Goal: Find specific page/section: Find specific page/section

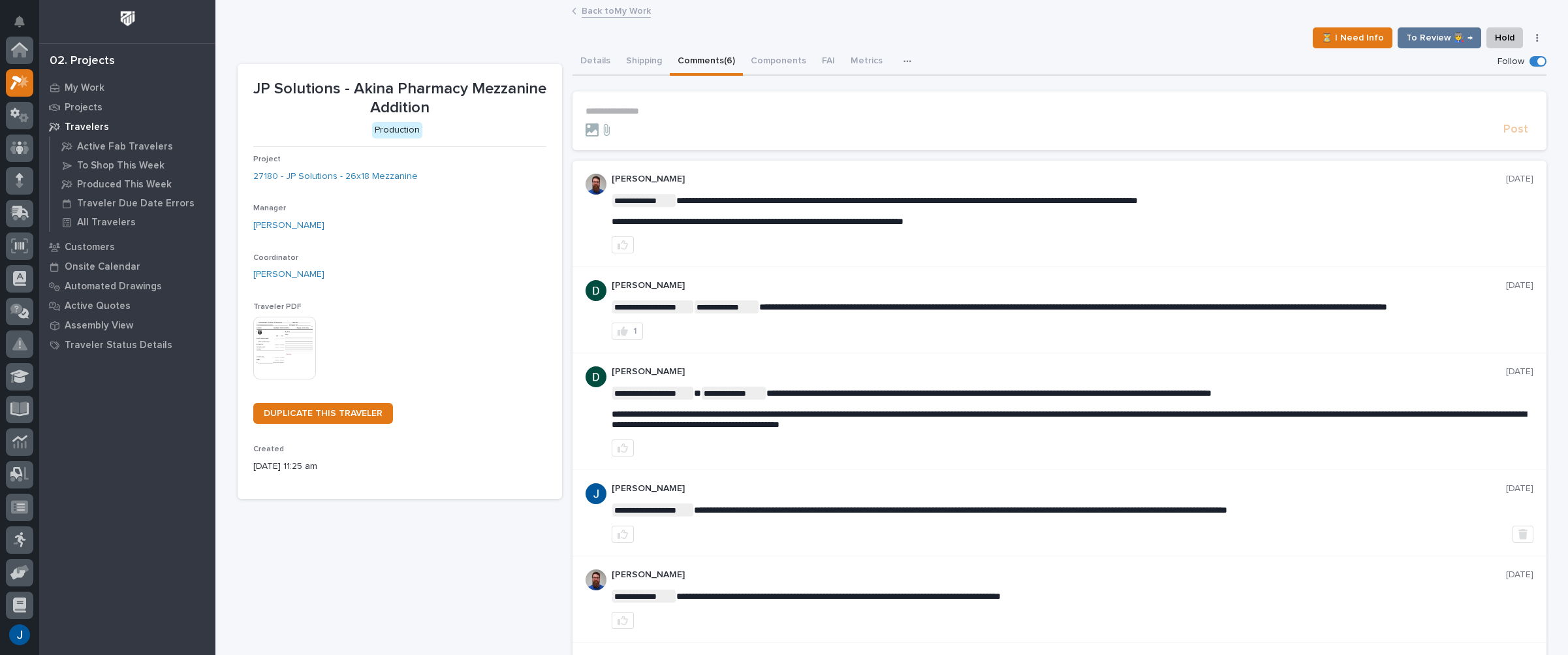
scroll to position [33, 0]
click at [26, 48] on icon at bounding box center [23, 48] width 11 height 13
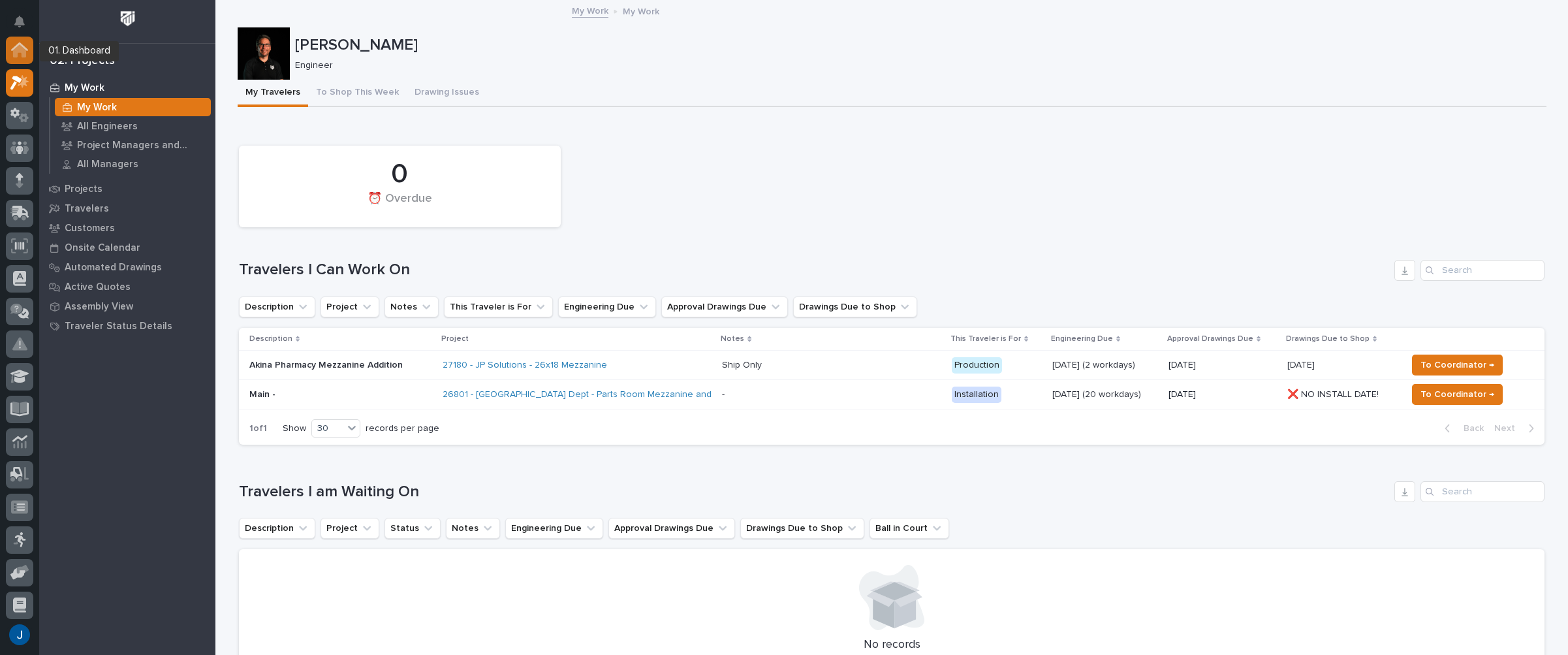
click at [24, 48] on icon at bounding box center [20, 46] width 17 height 8
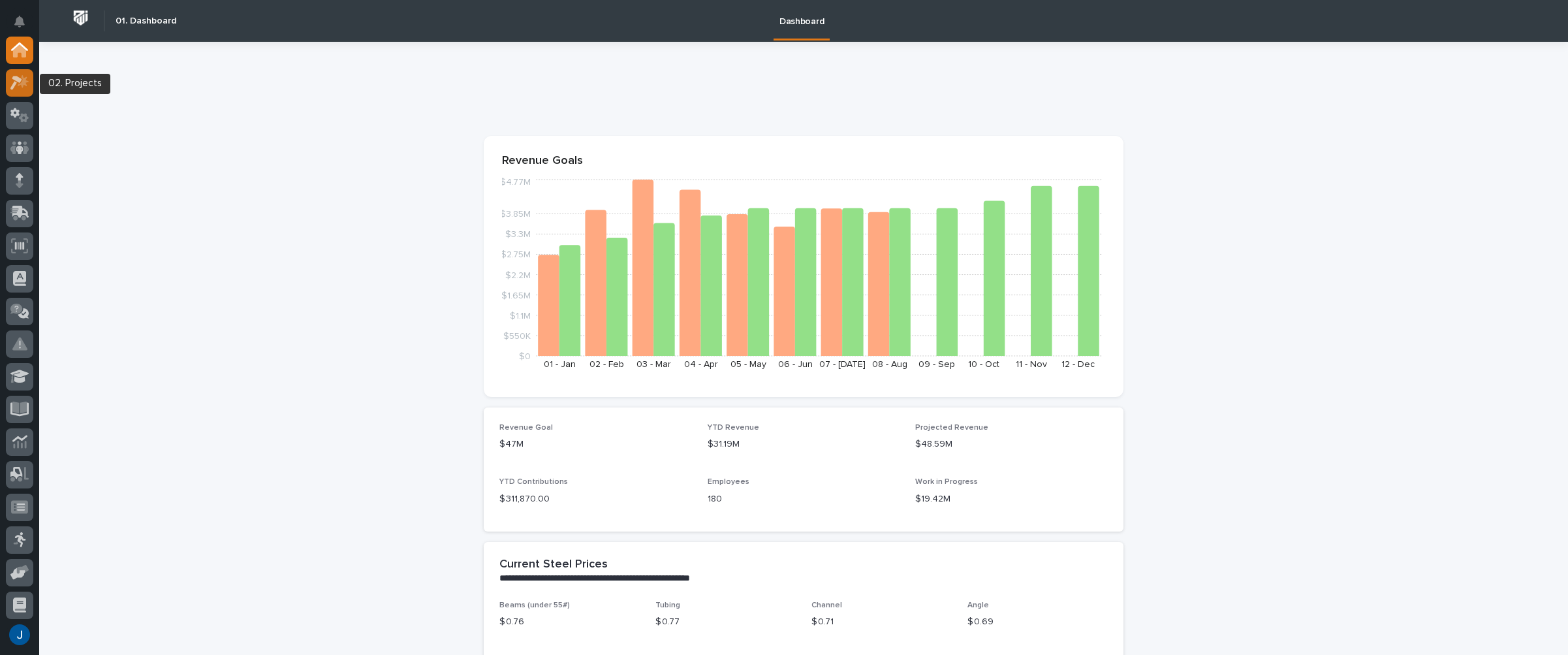
click at [24, 78] on icon at bounding box center [20, 82] width 19 height 15
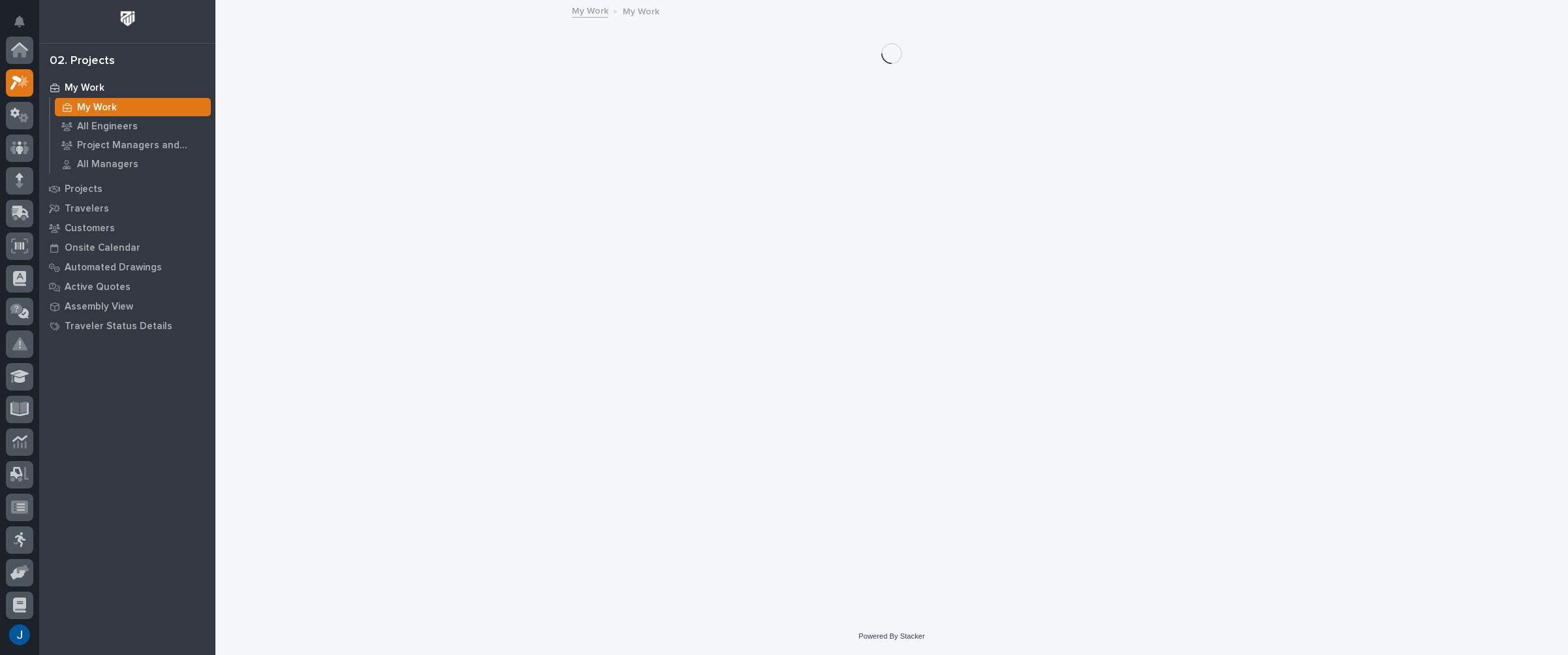
scroll to position [33, 0]
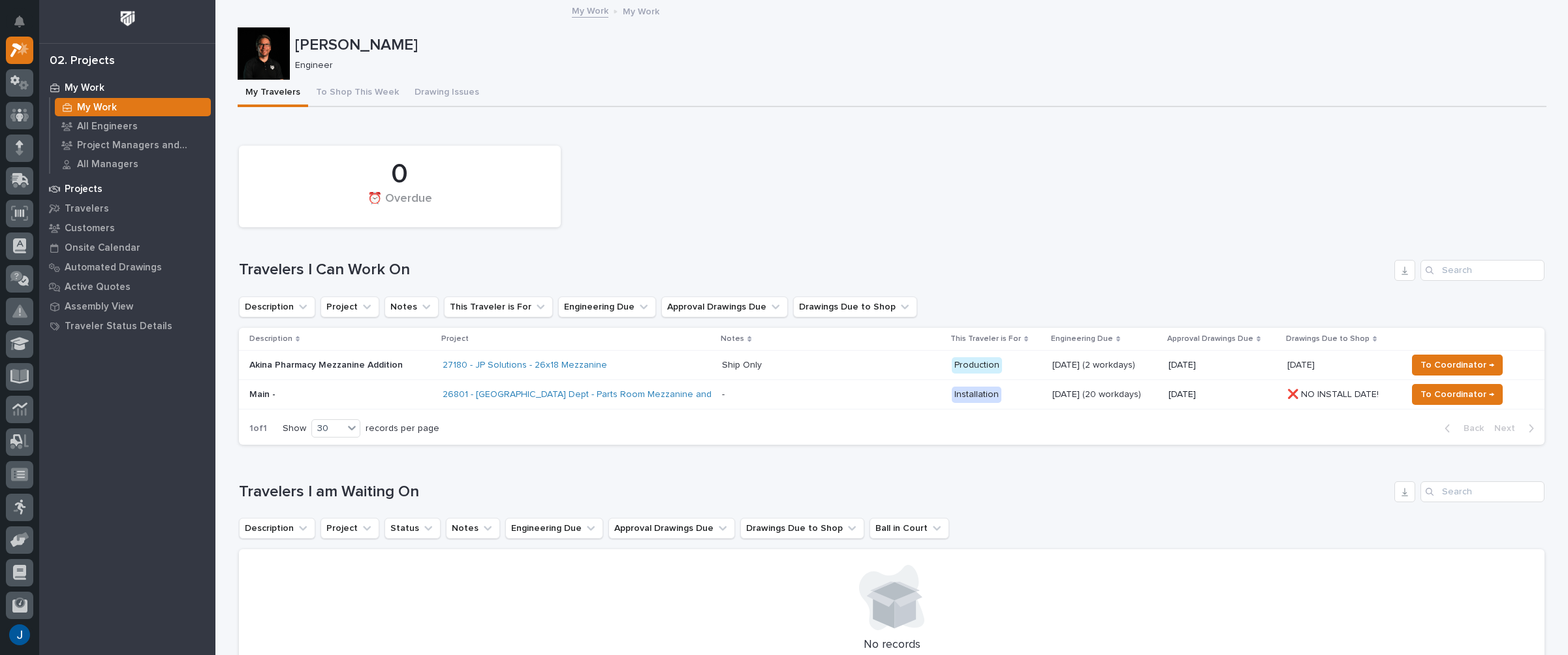
click at [76, 186] on p "Projects" at bounding box center [83, 190] width 38 height 12
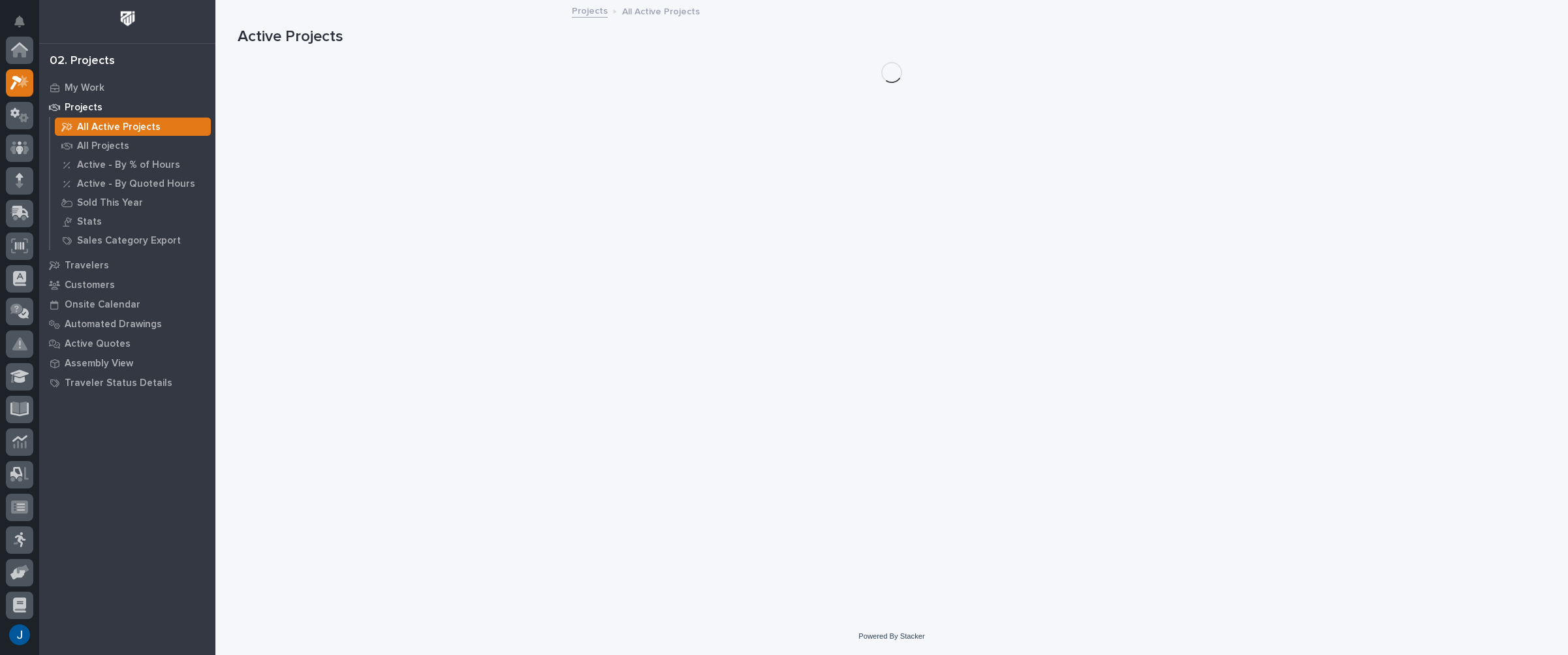
scroll to position [33, 0]
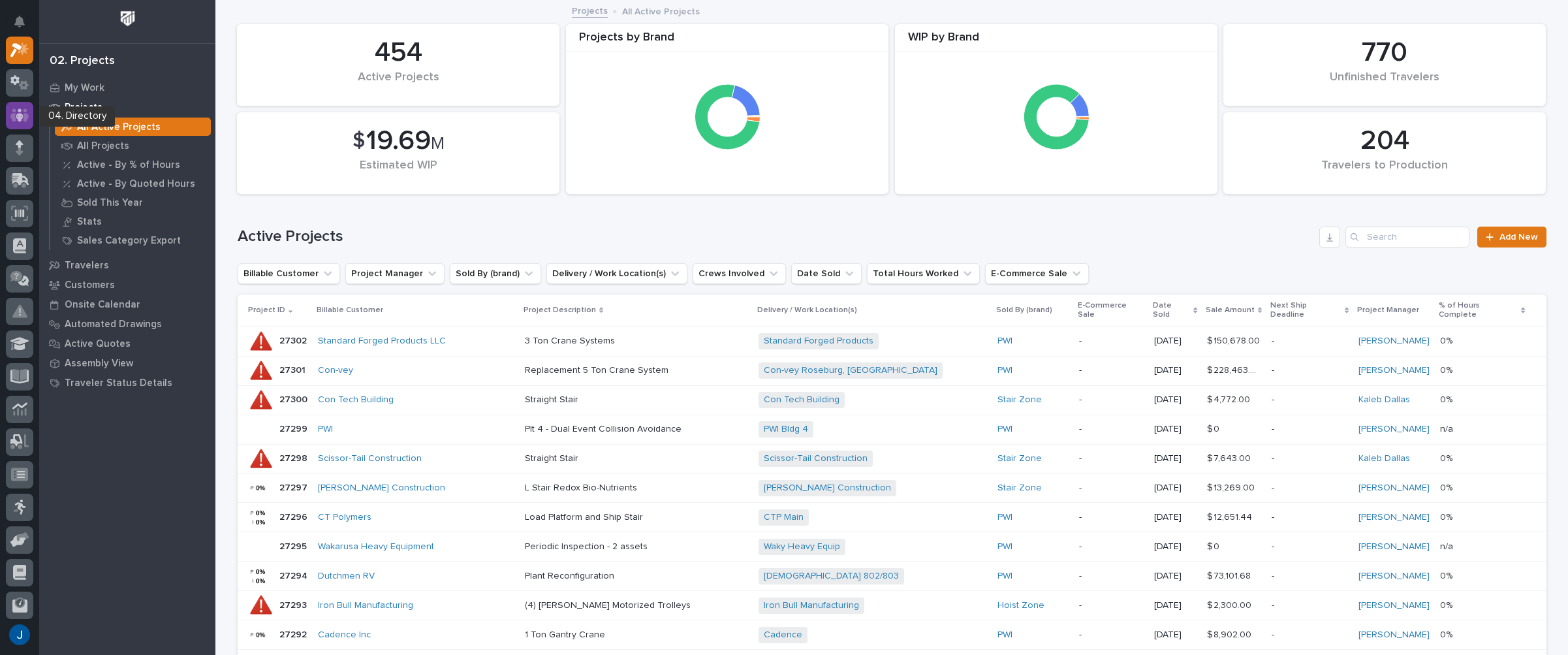
click at [27, 110] on icon at bounding box center [20, 115] width 19 height 15
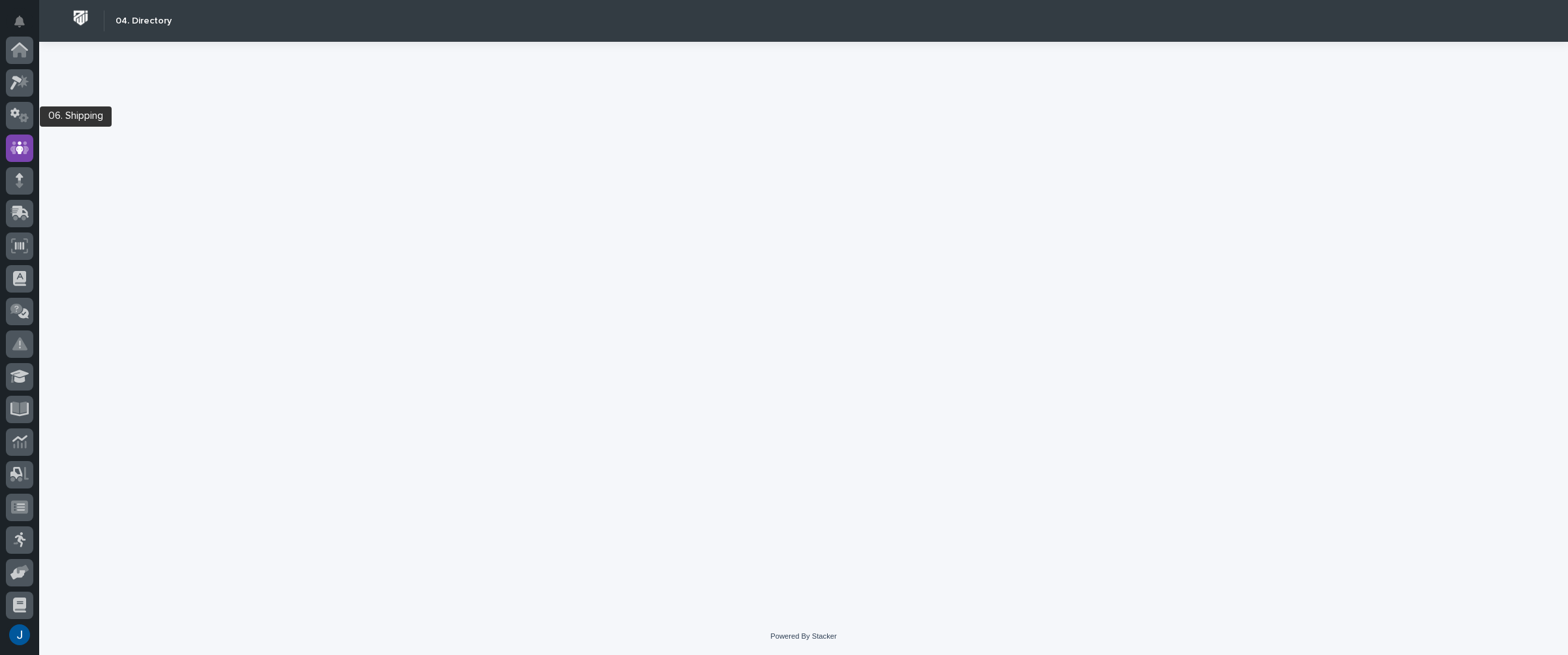
scroll to position [98, 0]
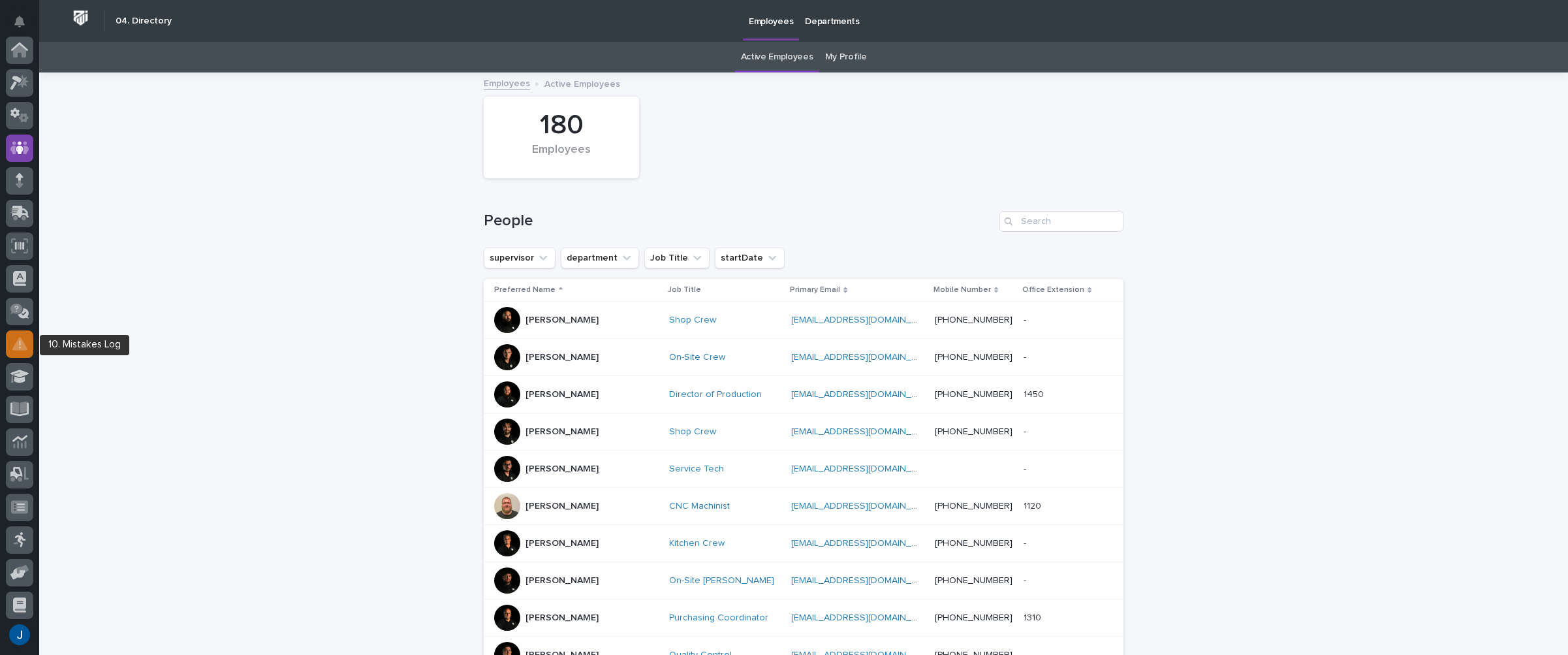
click at [20, 343] on icon at bounding box center [20, 343] width 15 height 13
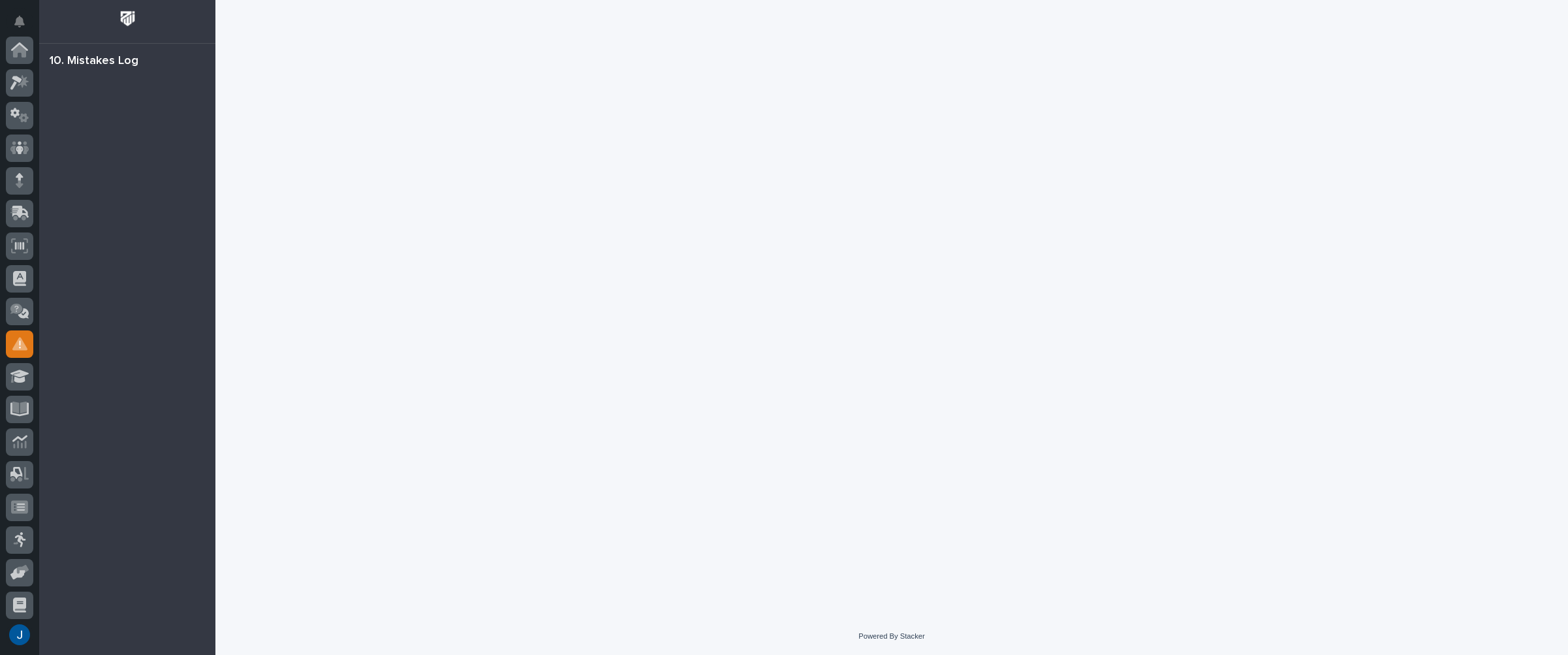
scroll to position [166, 0]
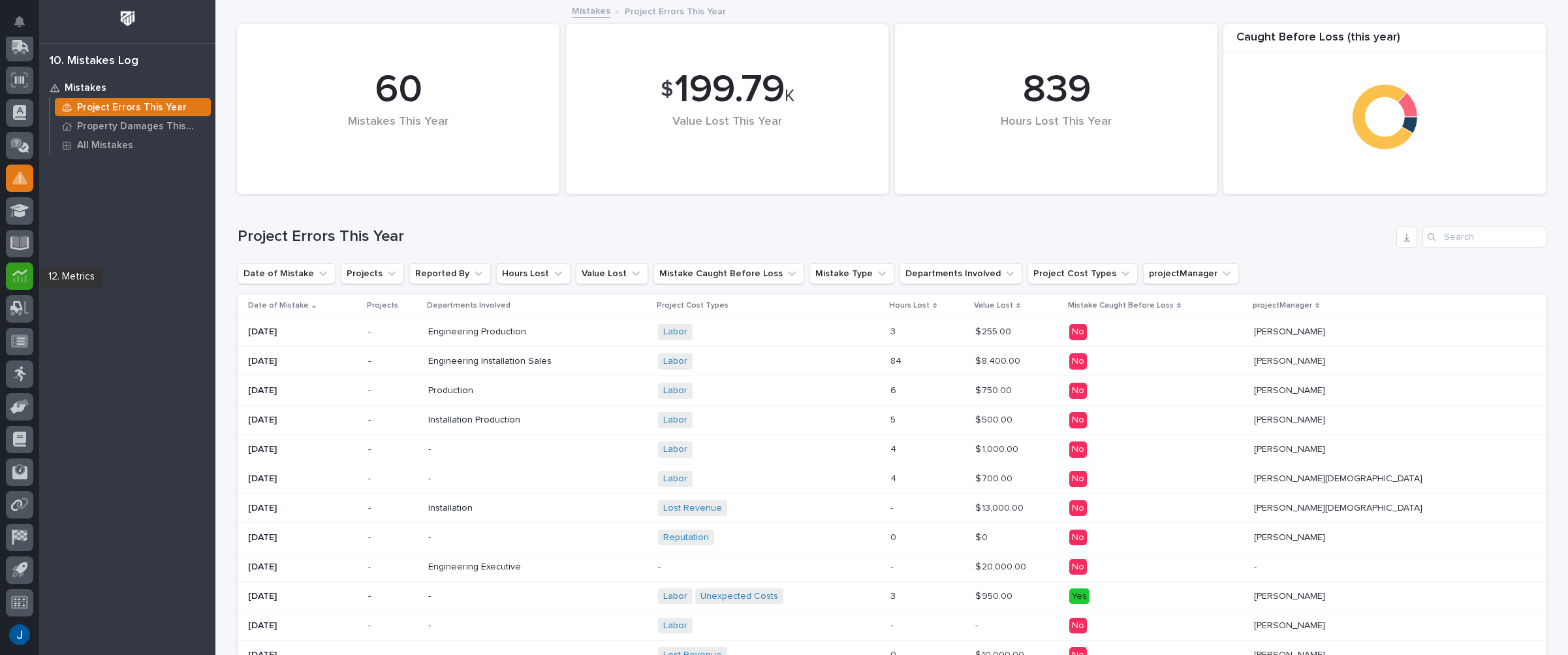
click at [21, 269] on icon at bounding box center [20, 276] width 15 height 15
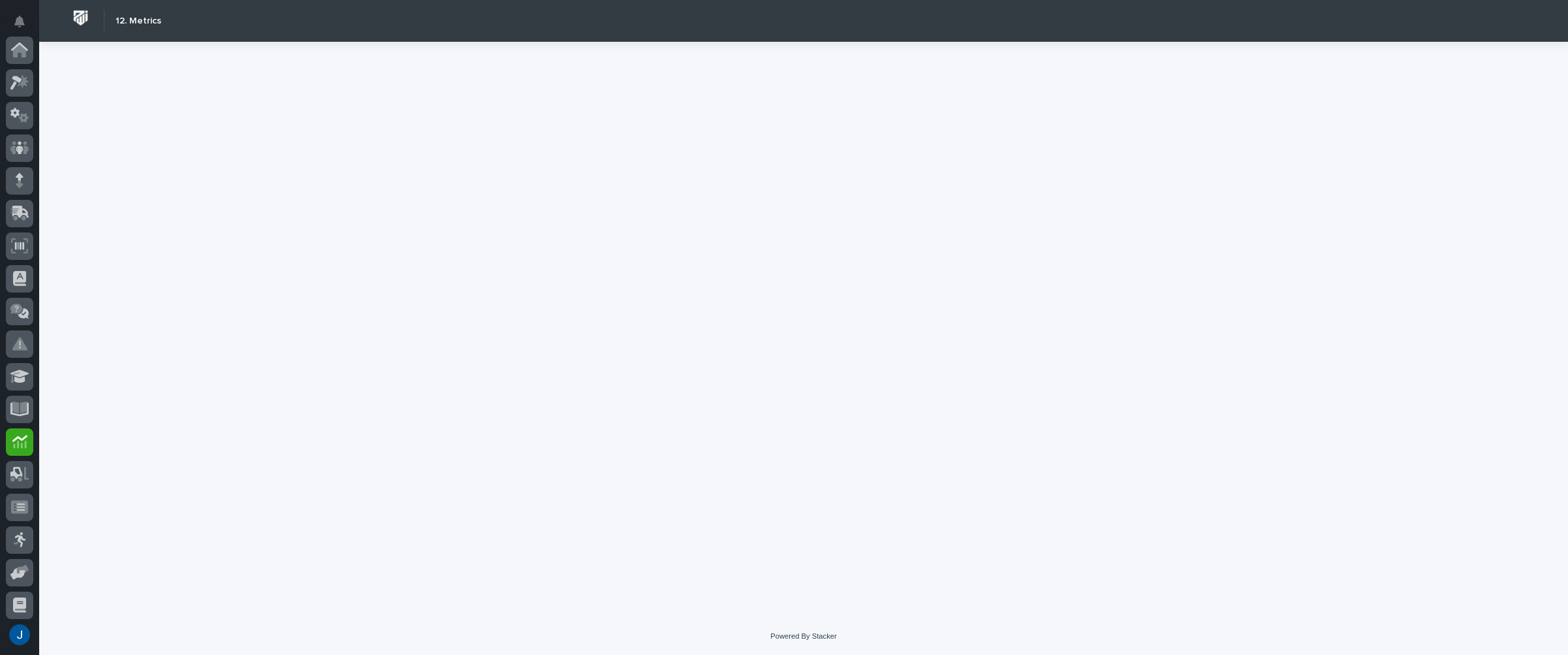
scroll to position [166, 0]
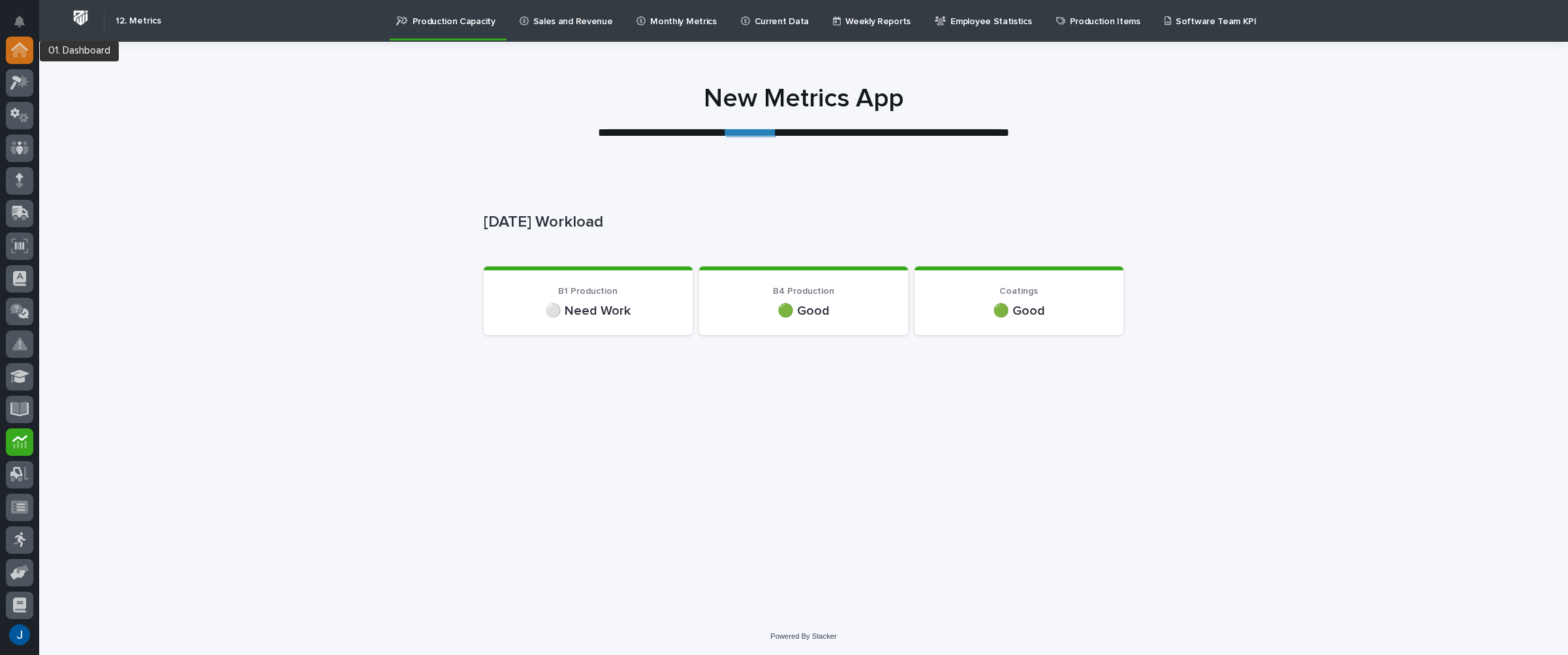
click at [20, 46] on icon at bounding box center [19, 51] width 13 height 13
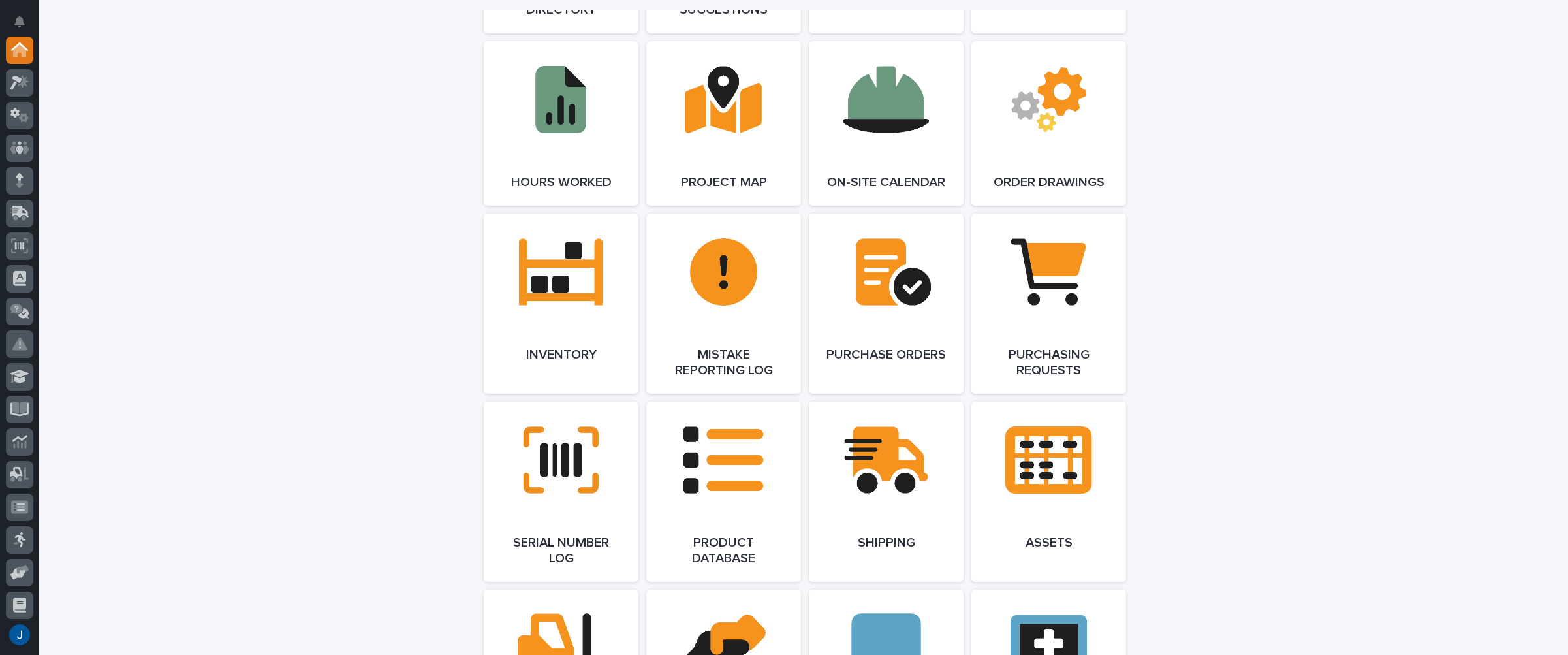
scroll to position [1241, 0]
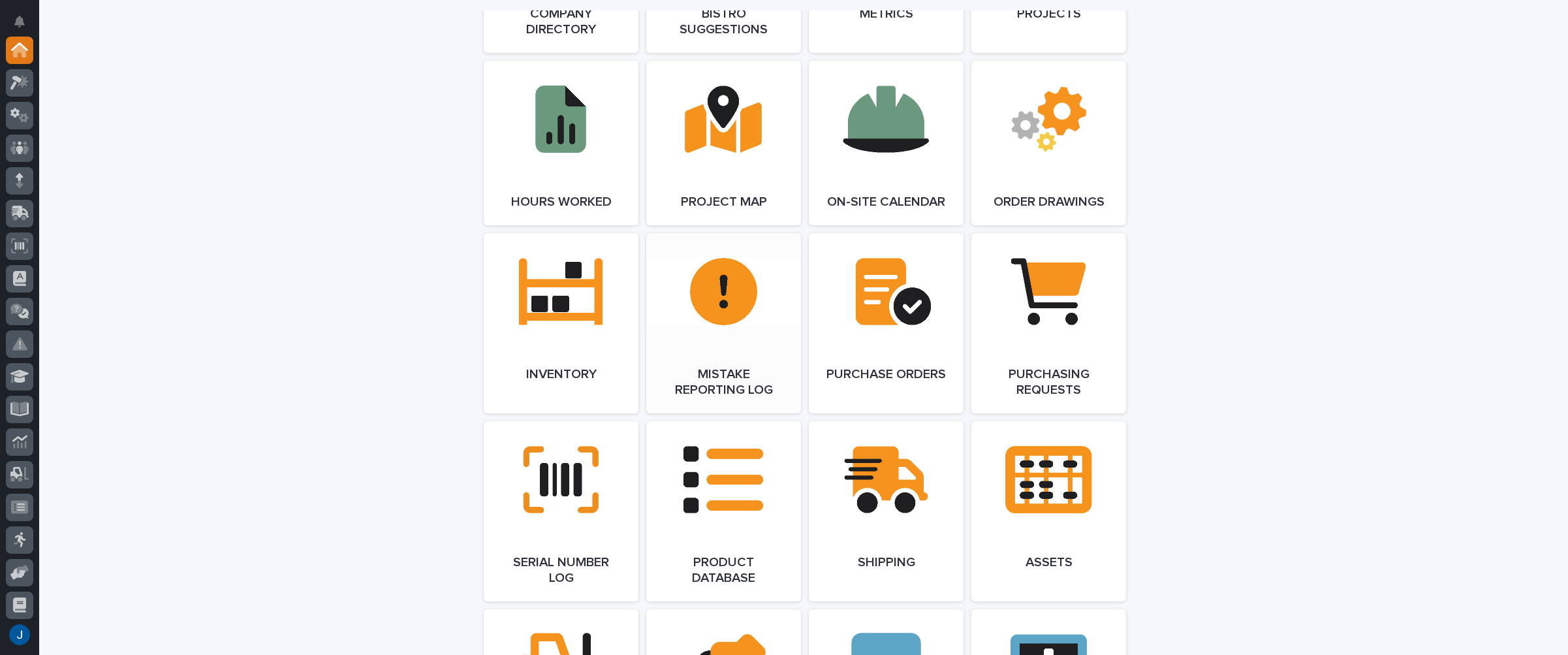
click at [674, 323] on link "Open Link" at bounding box center [724, 323] width 155 height 180
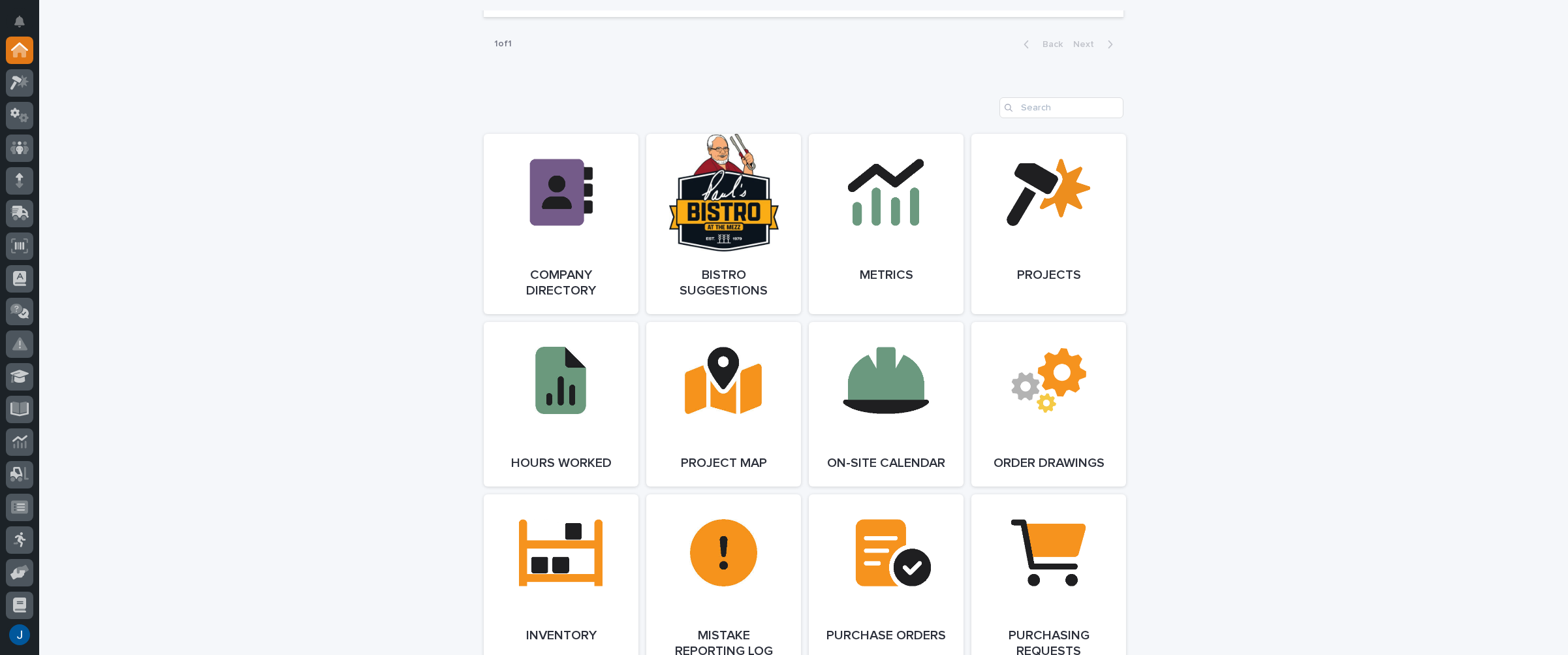
scroll to position [914, 0]
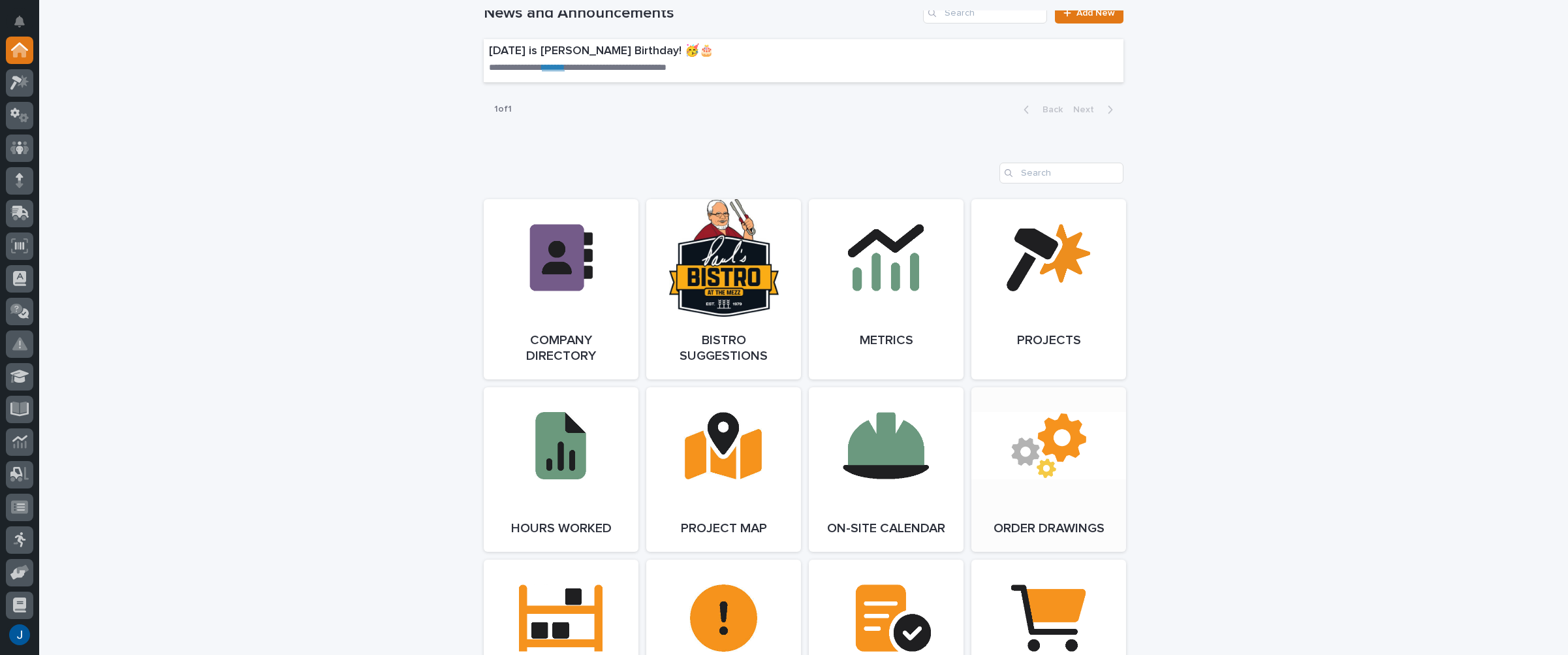
click at [1050, 447] on link "Open Link" at bounding box center [1049, 470] width 155 height 165
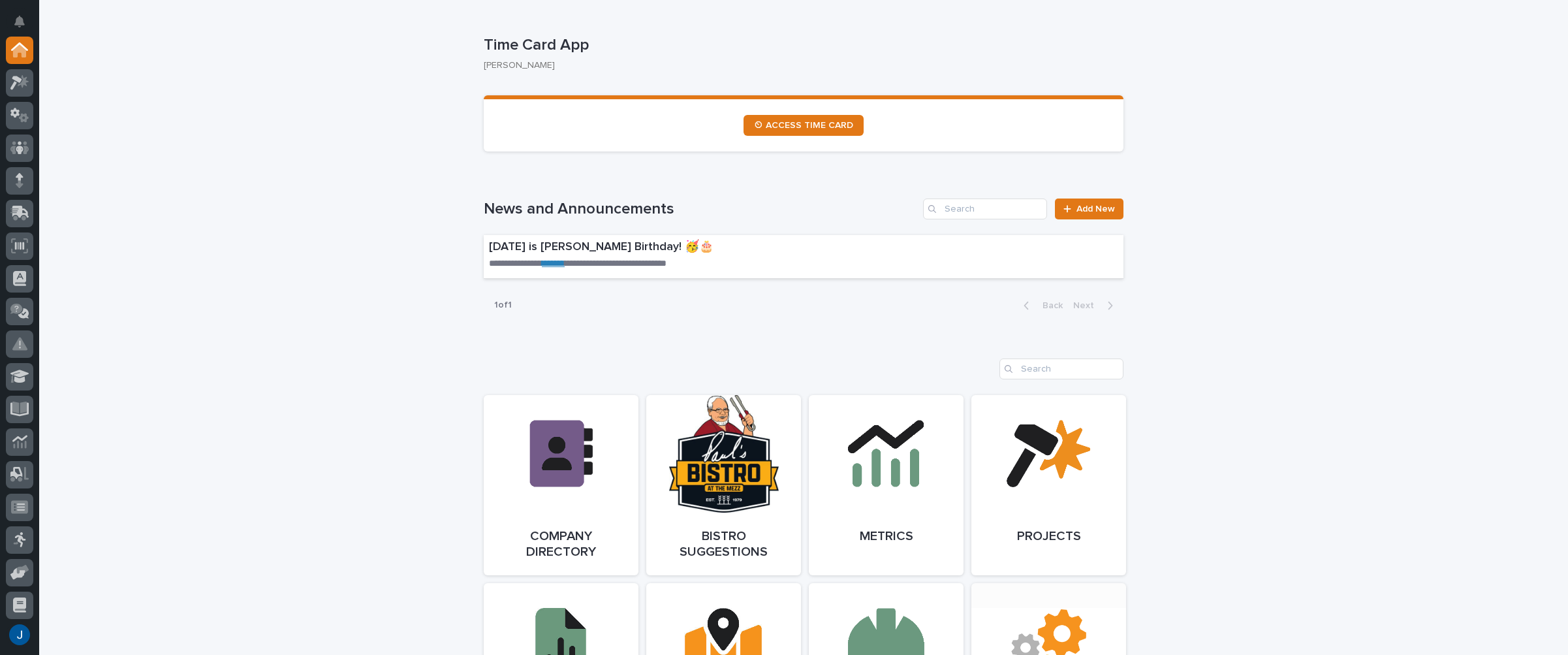
scroll to position [719, 0]
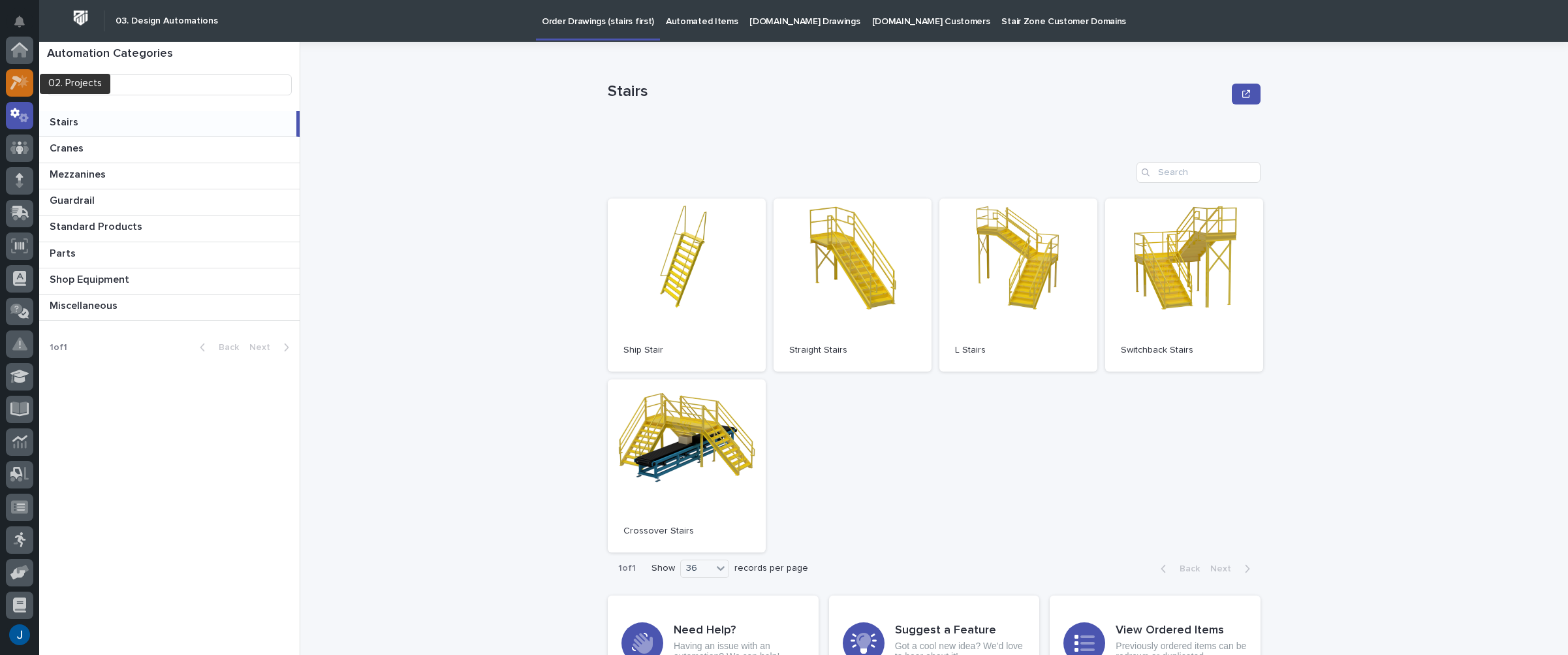
click at [22, 82] on icon at bounding box center [23, 80] width 11 height 13
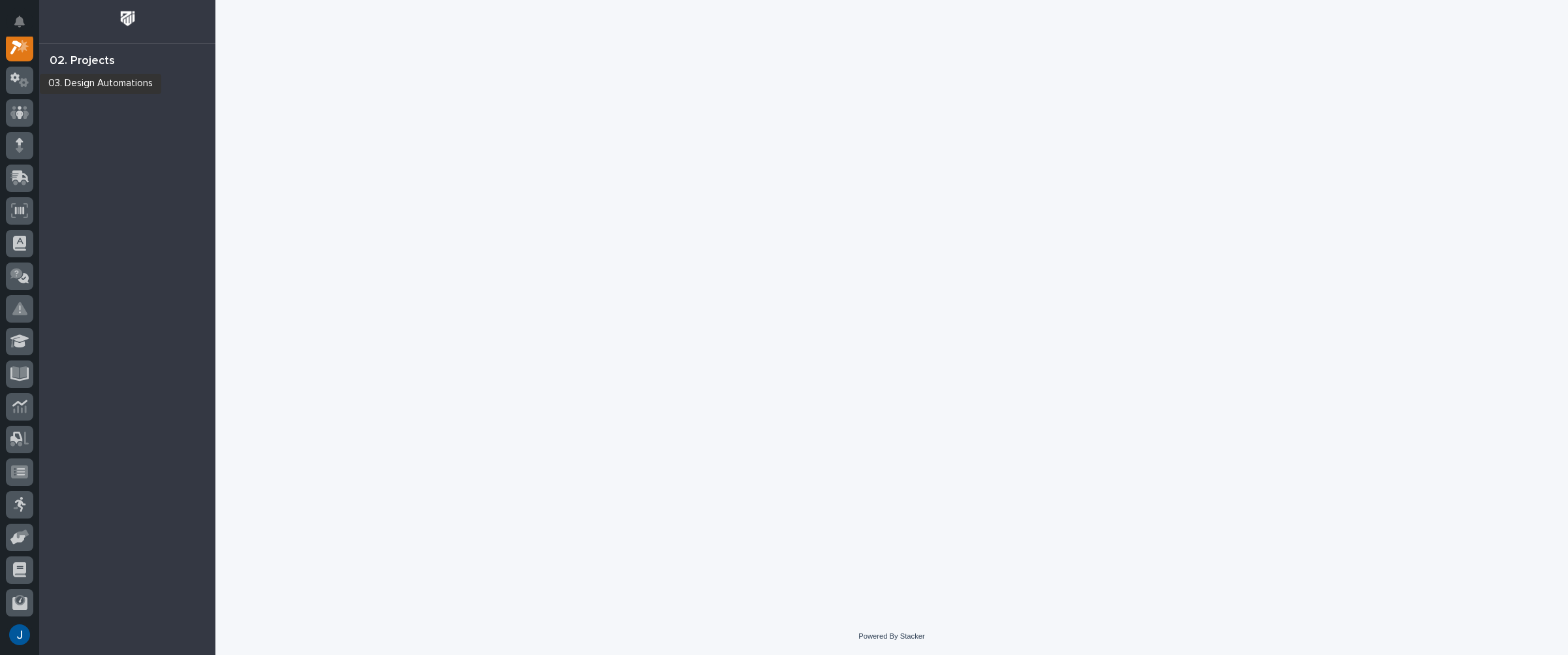
scroll to position [33, 0]
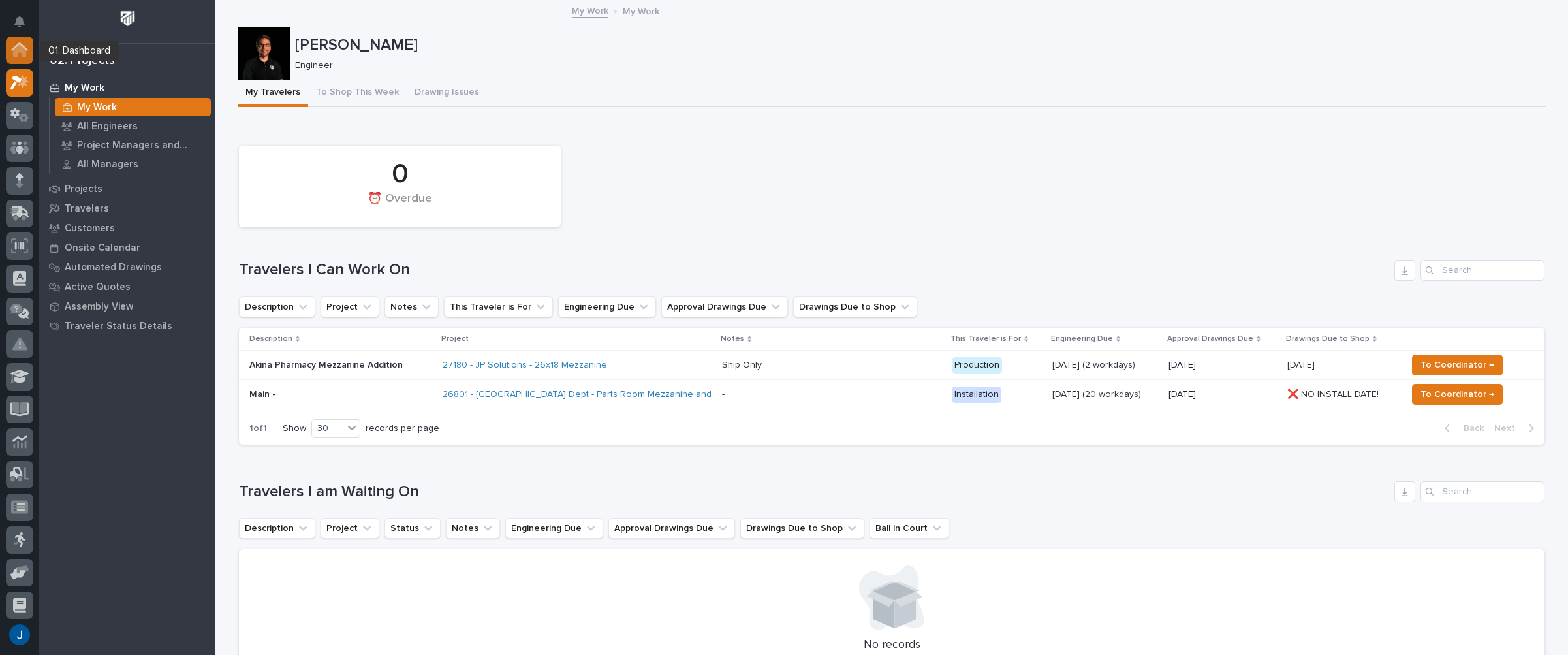
click at [22, 51] on icon at bounding box center [19, 51] width 13 height 13
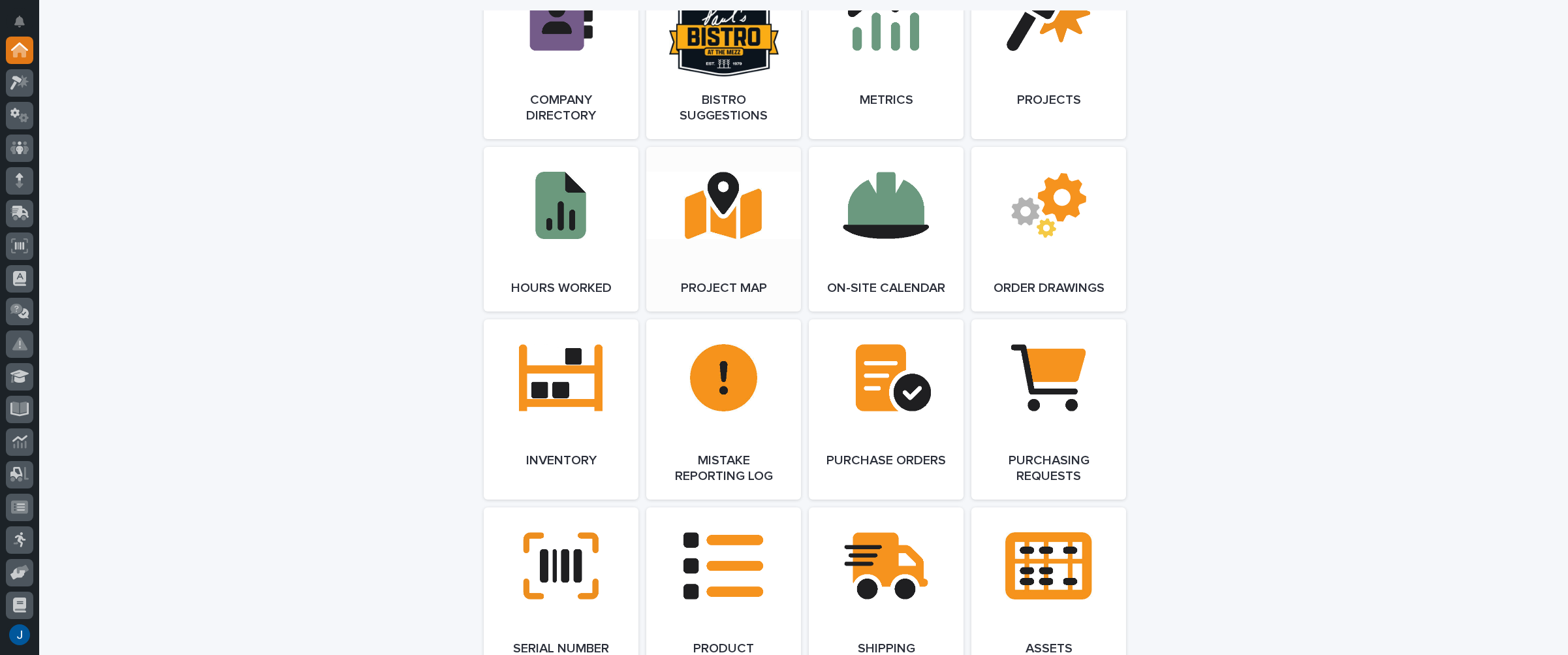
scroll to position [1175, 0]
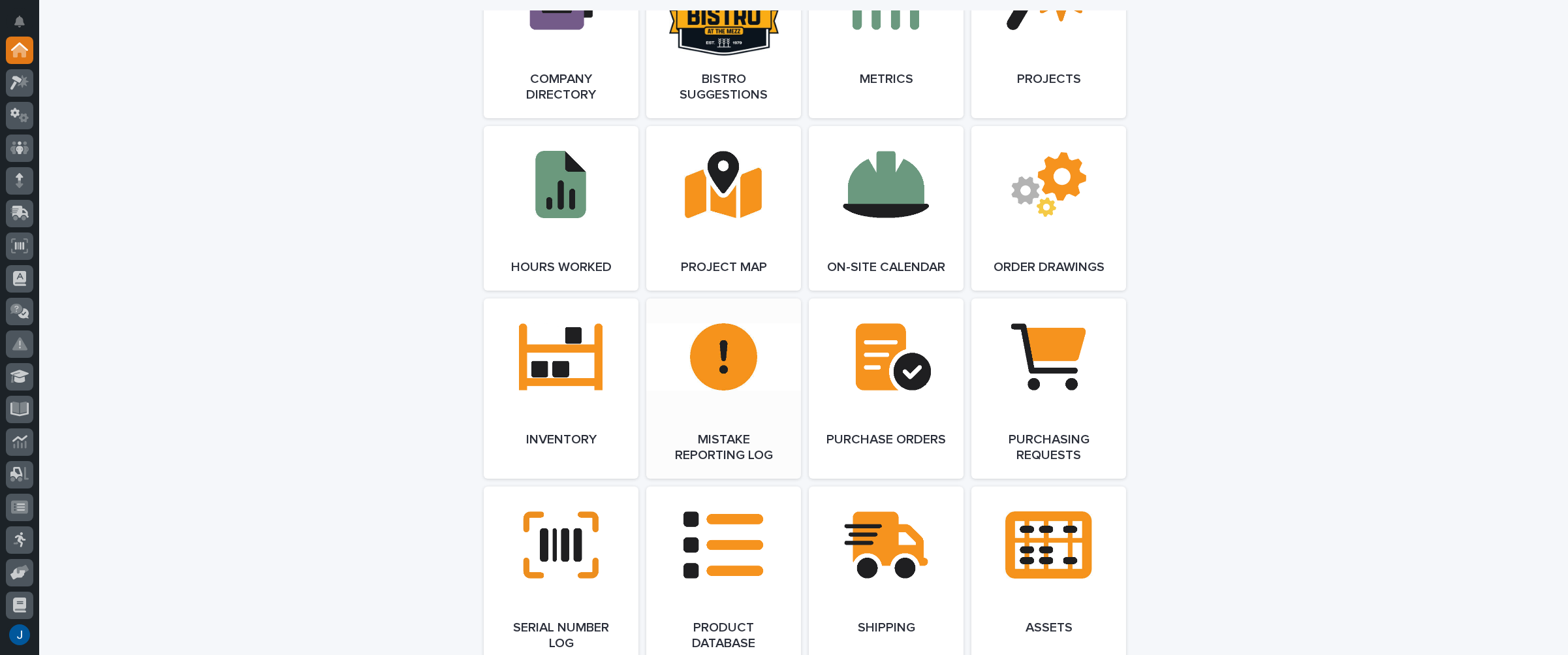
click at [705, 414] on link "Open Link" at bounding box center [724, 389] width 155 height 180
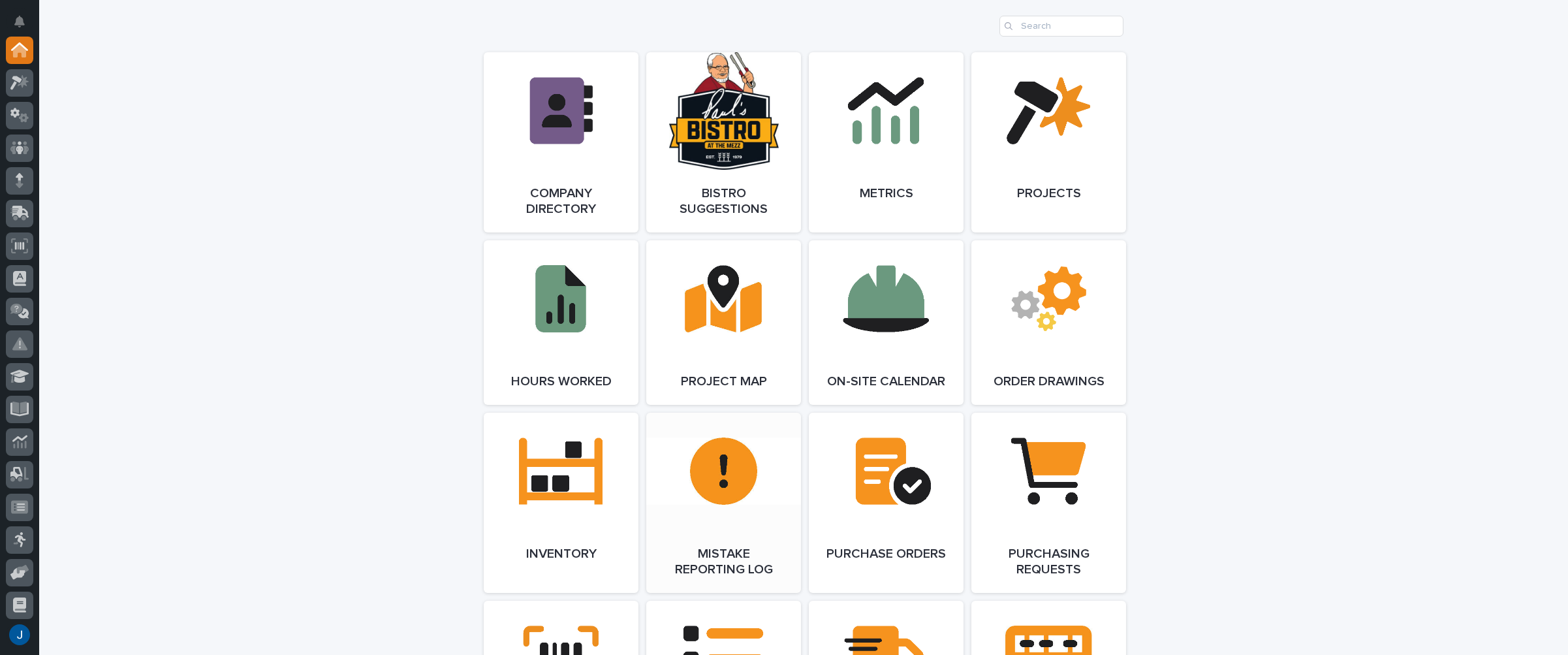
scroll to position [1045, 0]
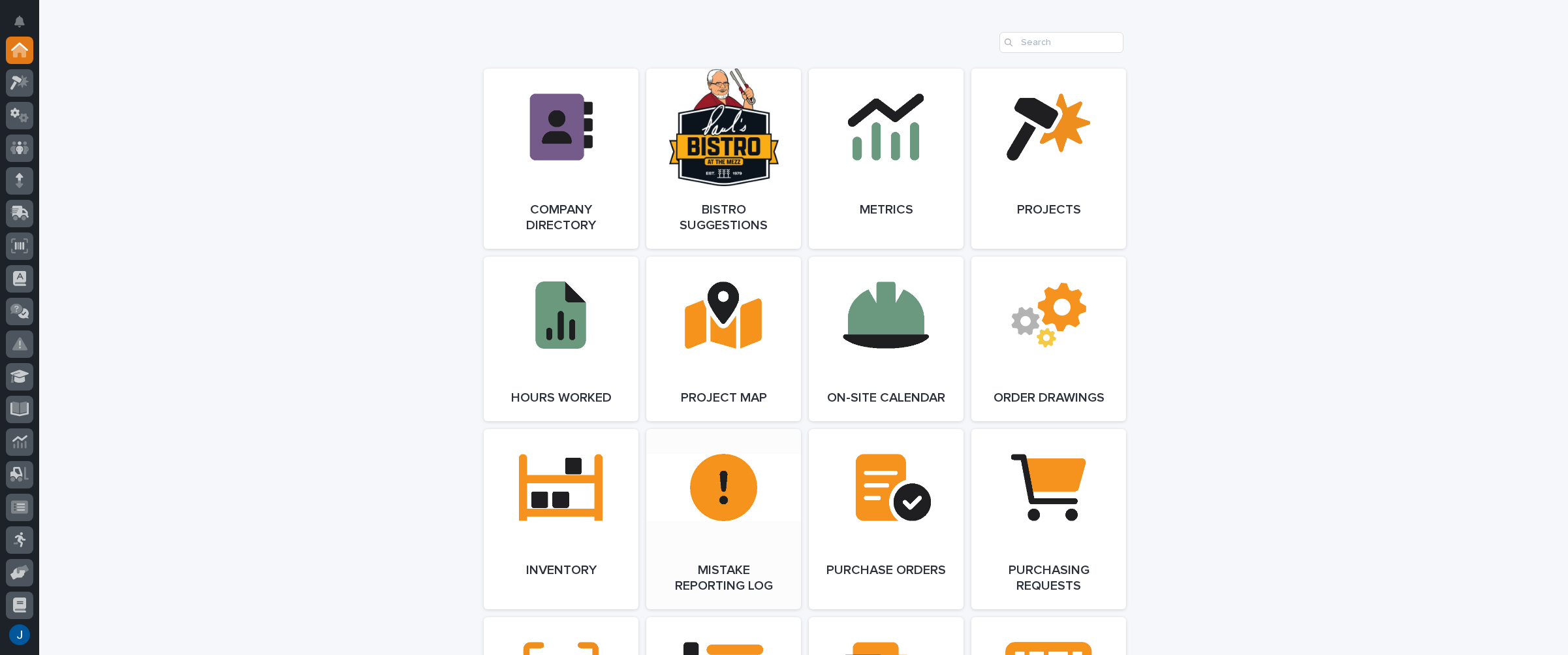
click at [727, 540] on link "Open Link" at bounding box center [724, 519] width 155 height 180
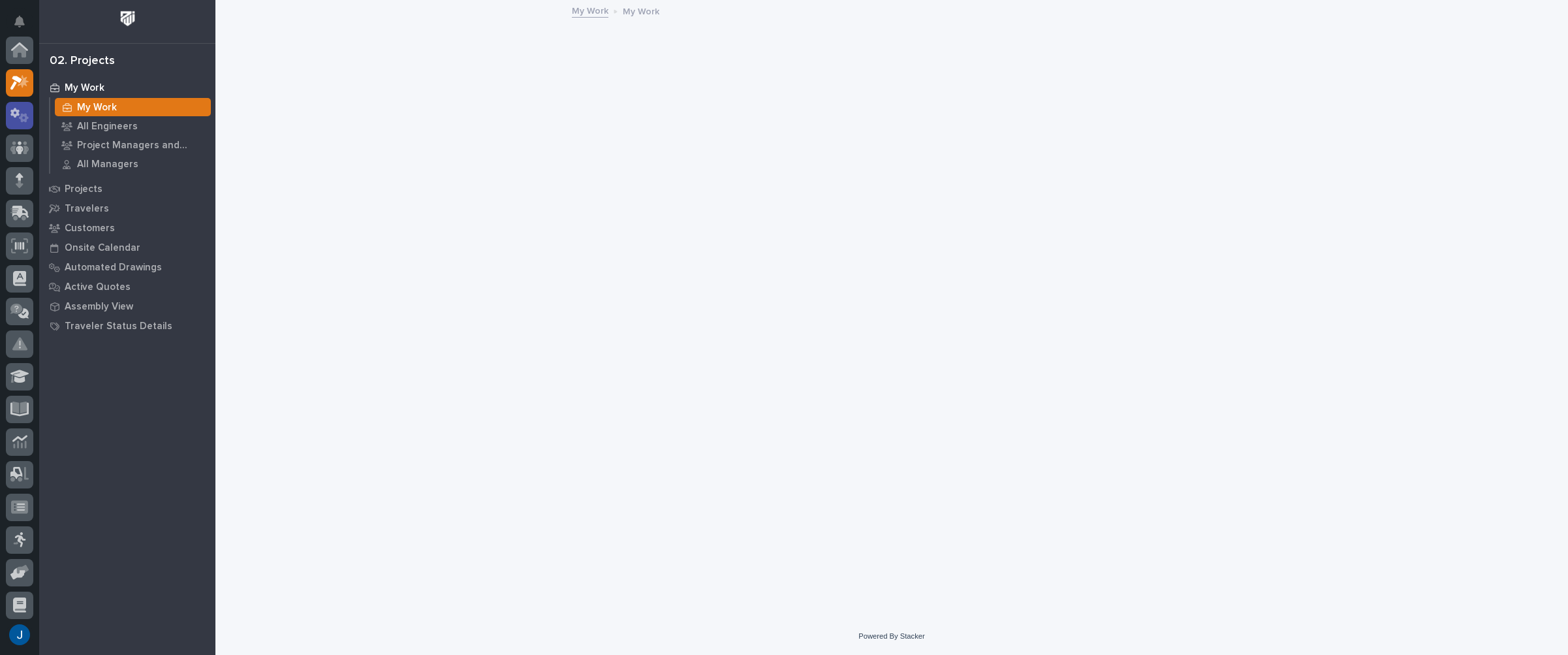
scroll to position [33, 0]
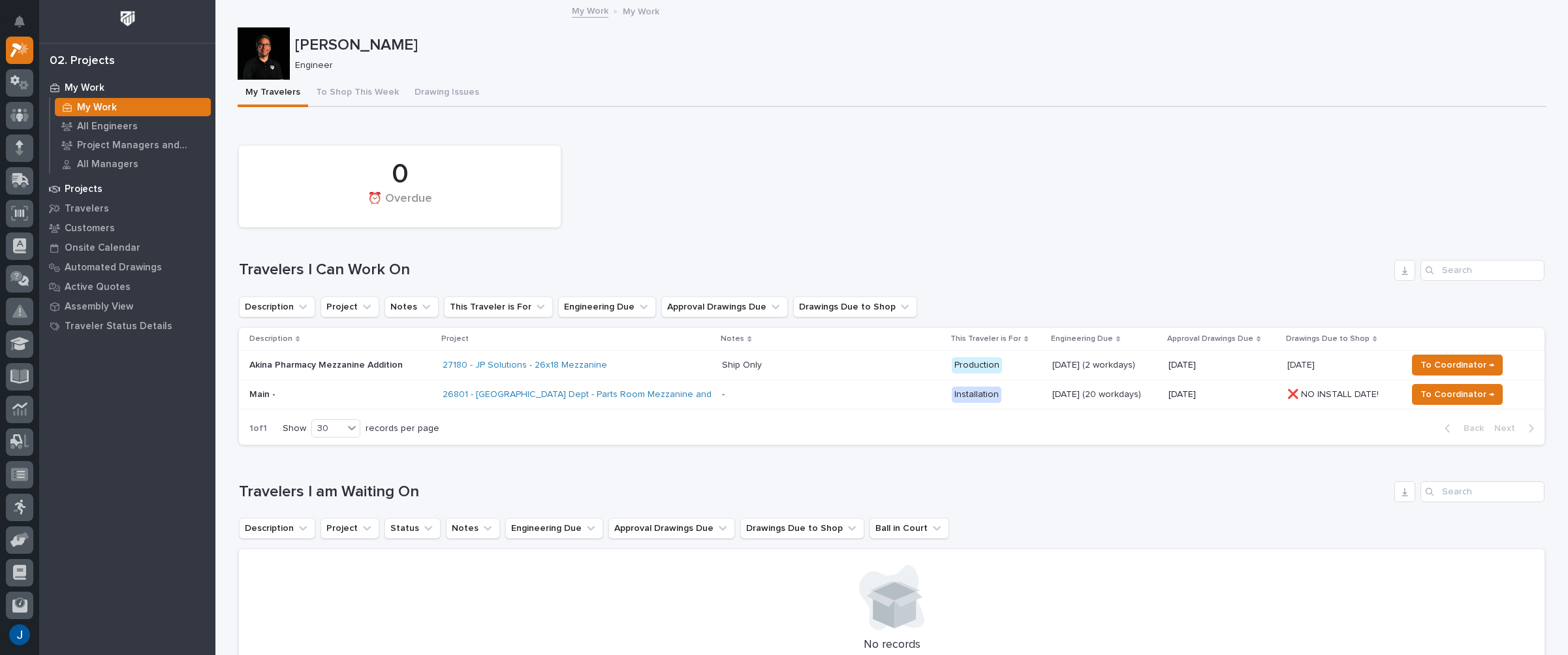
click at [78, 184] on p "Projects" at bounding box center [83, 190] width 38 height 12
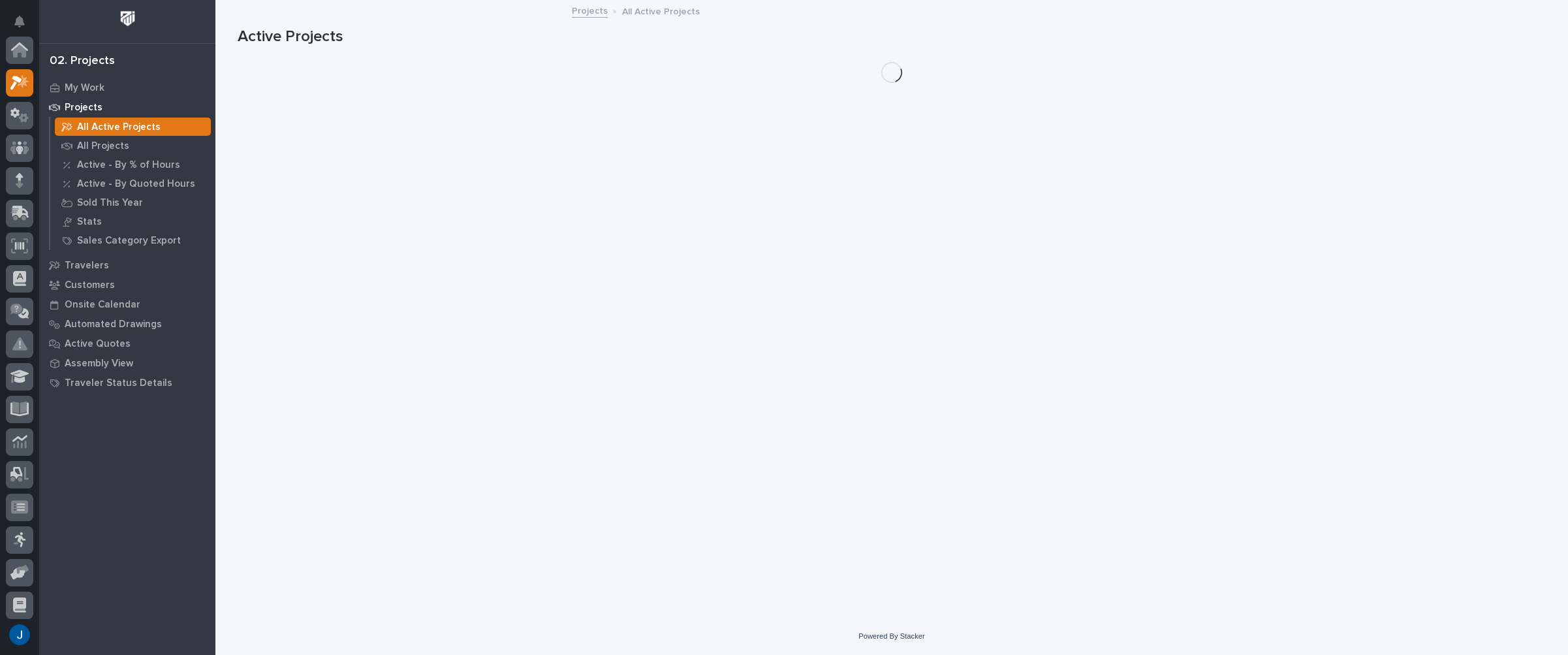
scroll to position [33, 0]
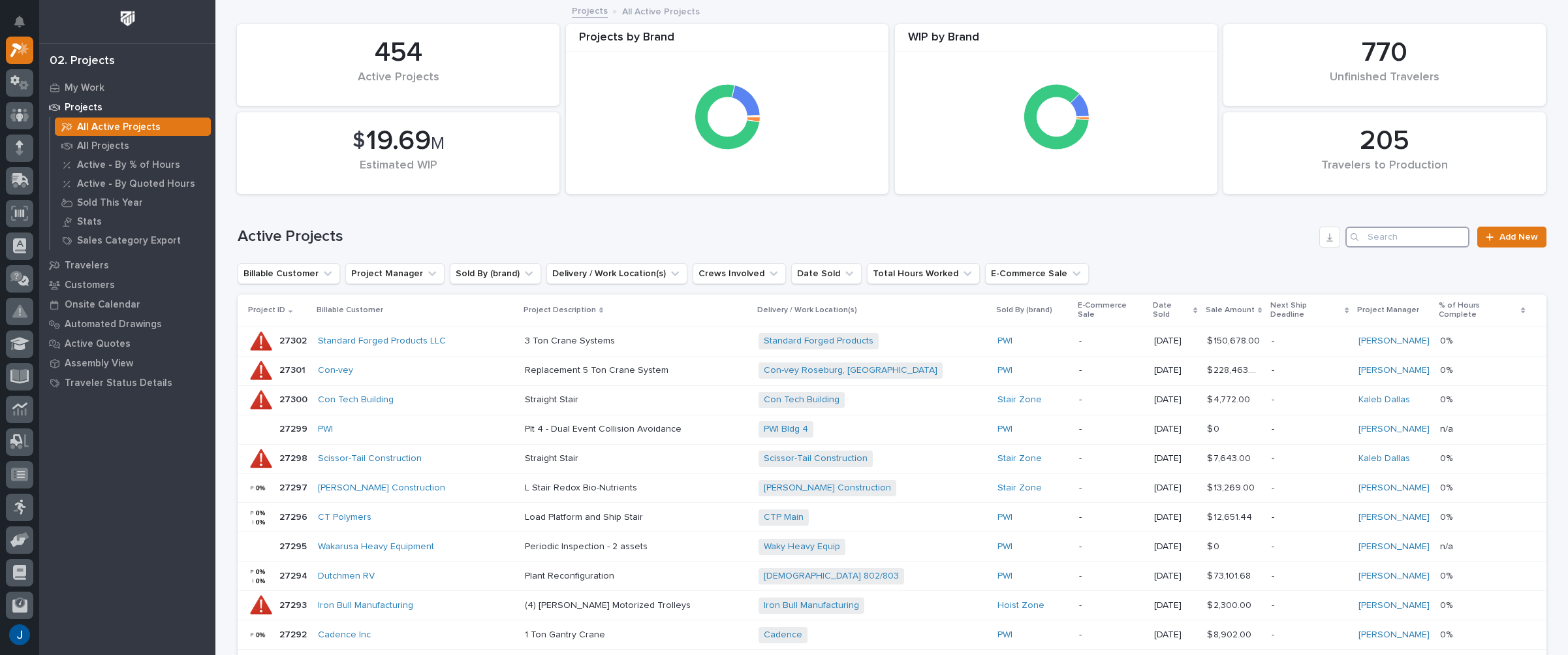
click at [1399, 238] on input "Search" at bounding box center [1408, 237] width 124 height 21
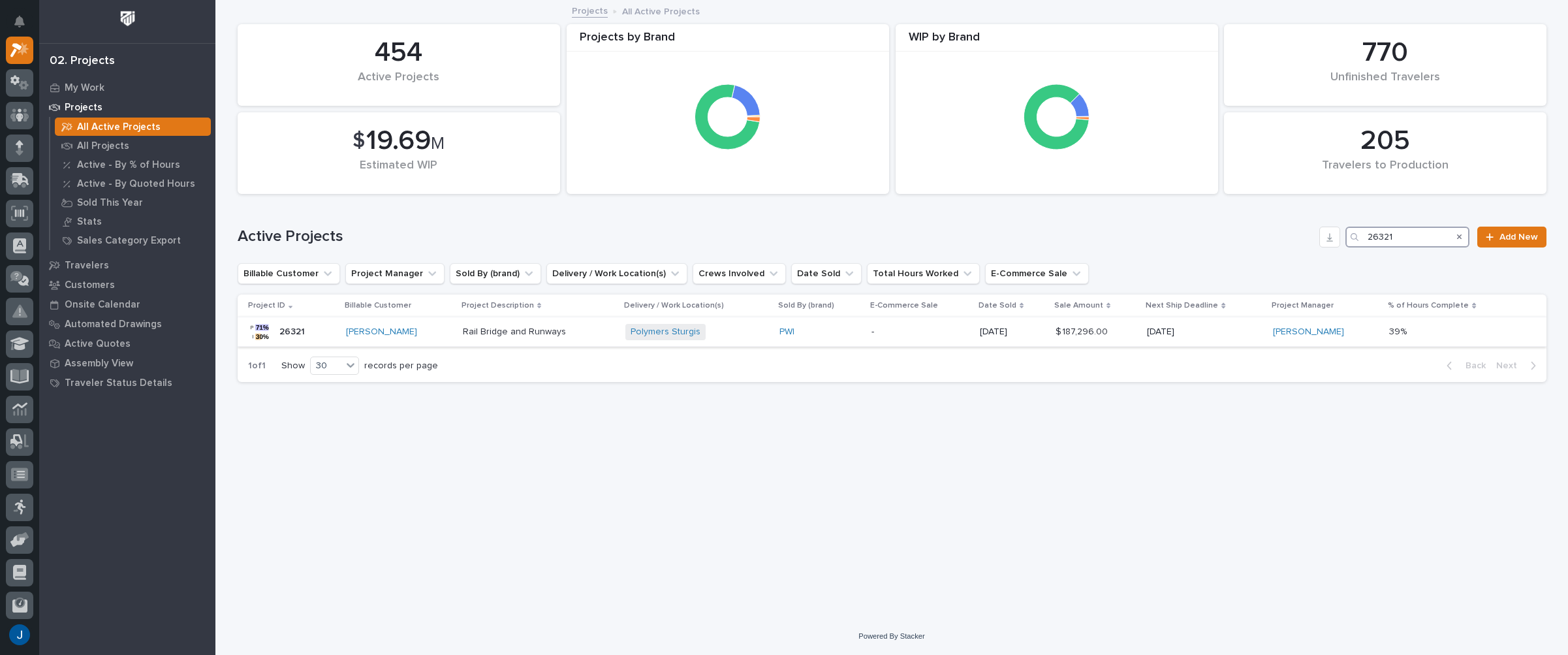
type input "26321"
click at [289, 329] on p "26321" at bounding box center [293, 331] width 28 height 14
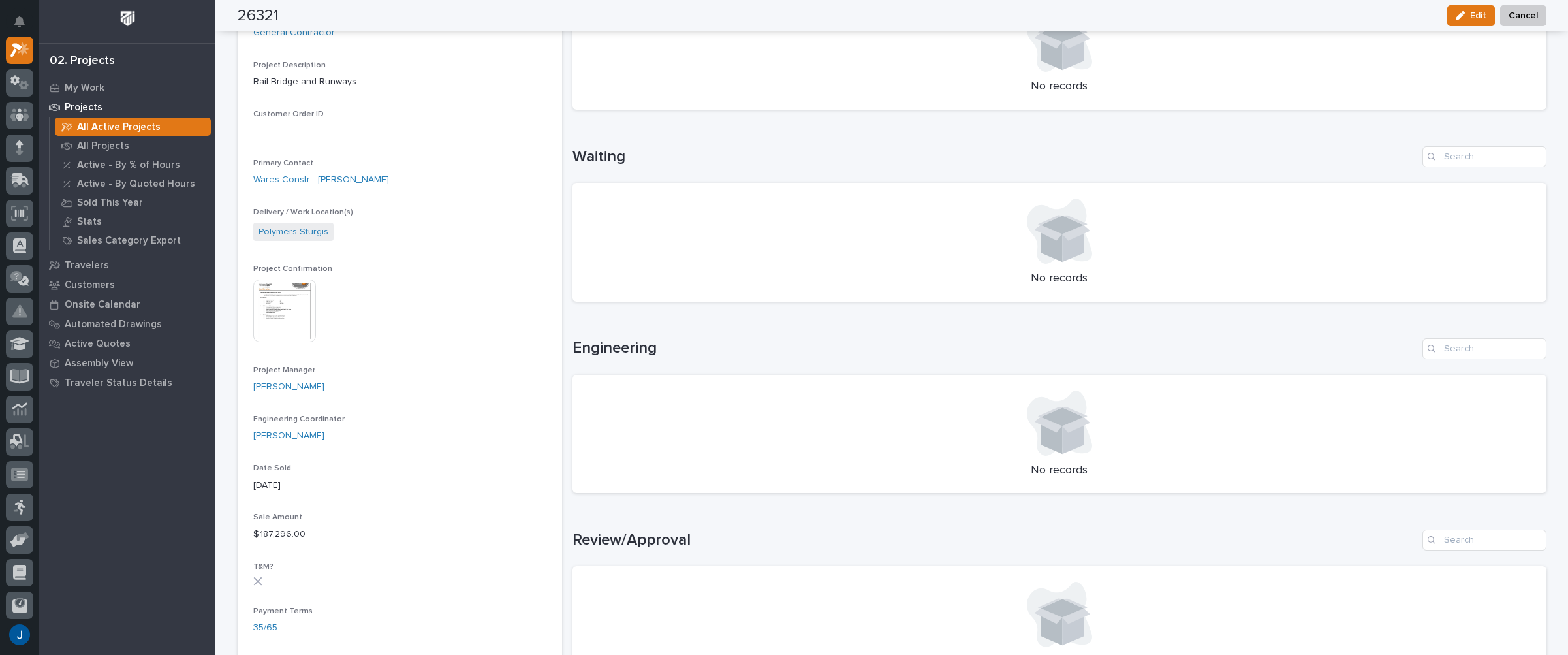
scroll to position [457, 0]
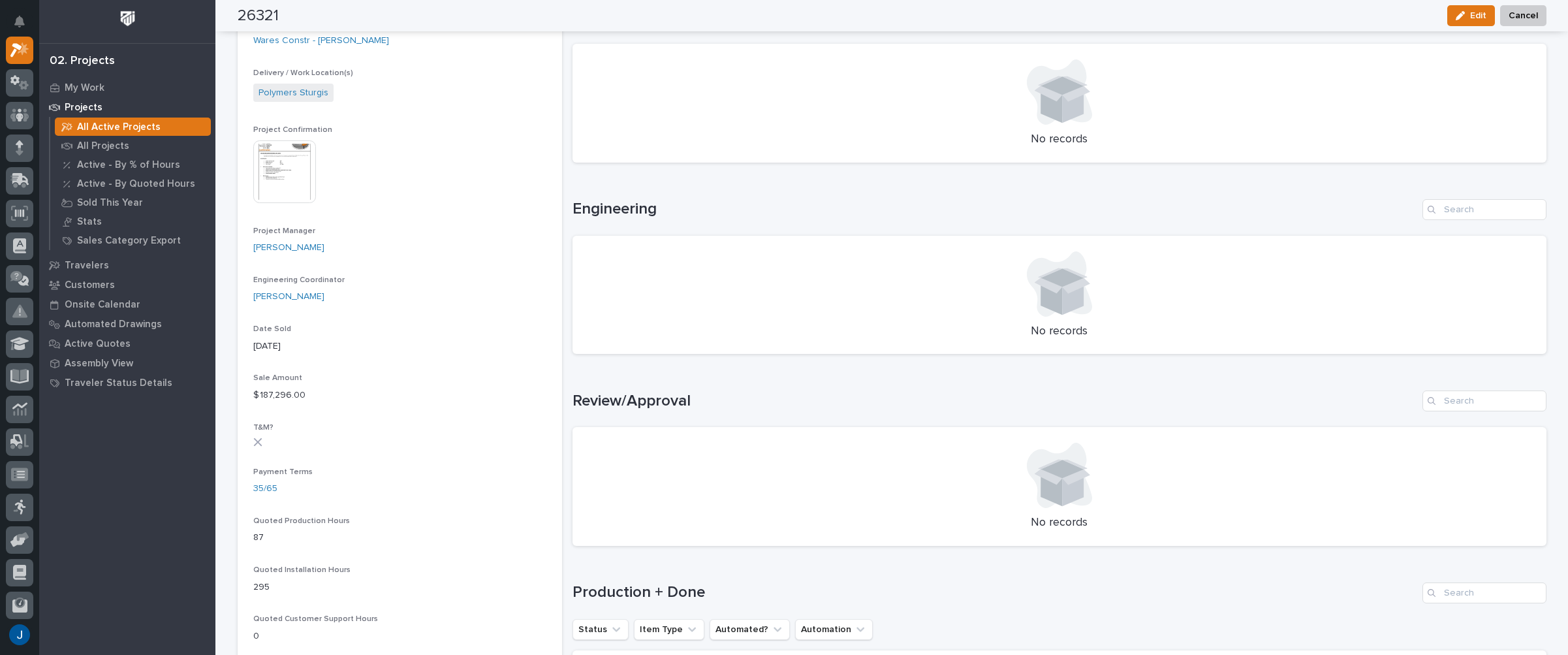
click at [262, 163] on img at bounding box center [284, 172] width 63 height 63
